Goal: Check status: Check status

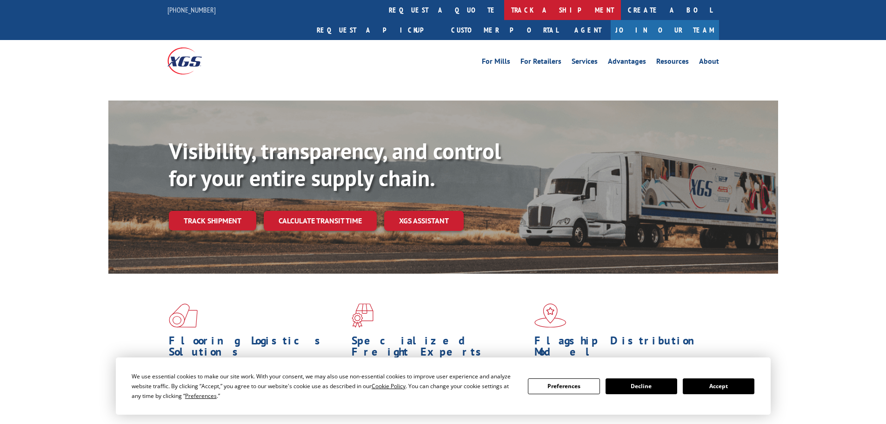
click at [504, 8] on link "track a shipment" at bounding box center [562, 10] width 117 height 20
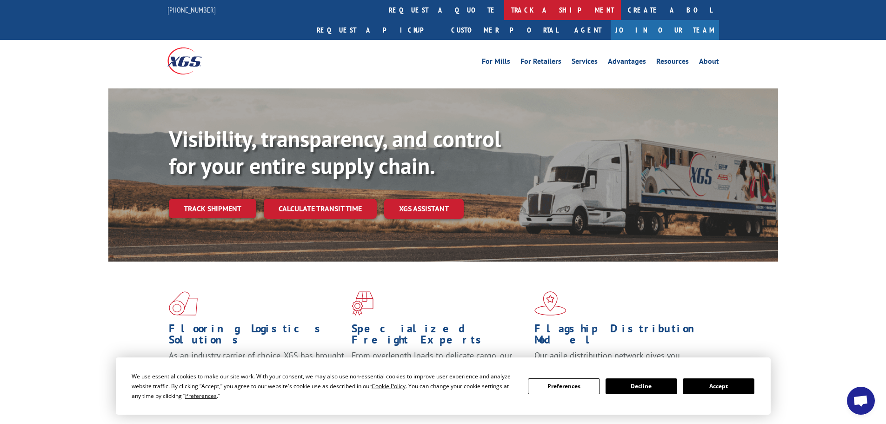
click at [504, 10] on link "track a shipment" at bounding box center [562, 10] width 117 height 20
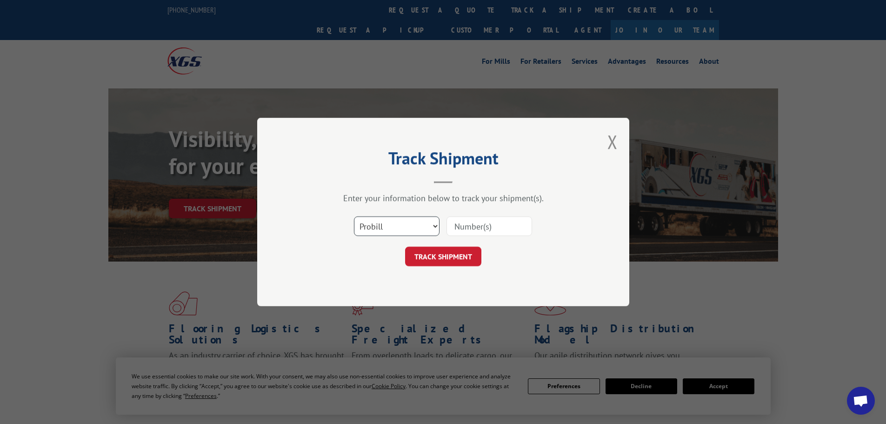
click at [385, 225] on select "Select category... Probill BOL PO" at bounding box center [397, 226] width 86 height 20
select select "po"
click at [354, 216] on select "Select category... Probill BOL PO" at bounding box center [397, 226] width 86 height 20
click at [475, 226] on input at bounding box center [490, 226] width 86 height 20
paste input "12537748"
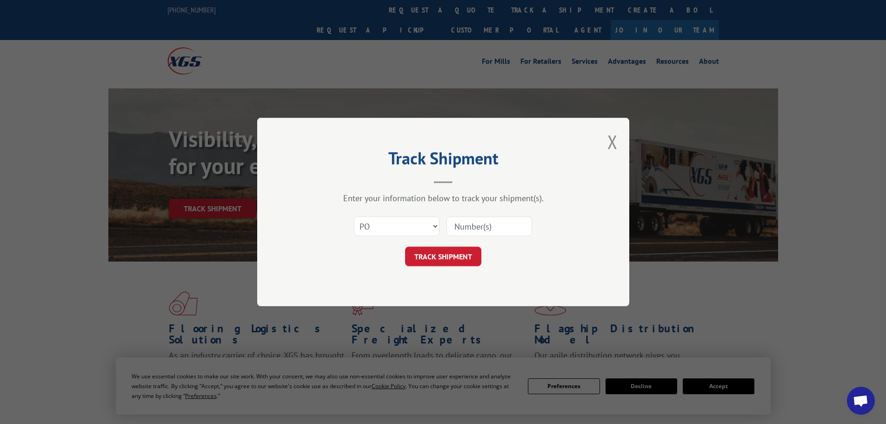
type input "12537748"
click at [444, 253] on button "TRACK SHIPMENT" at bounding box center [443, 257] width 76 height 20
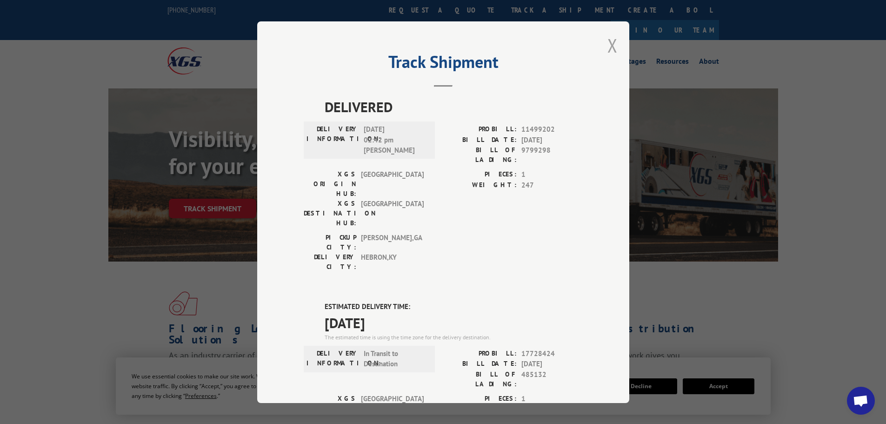
click at [613, 48] on button "Close modal" at bounding box center [613, 45] width 10 height 25
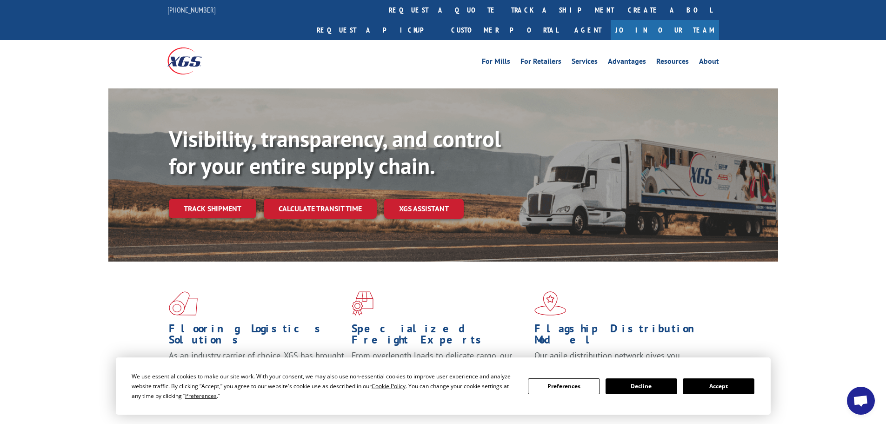
click at [732, 387] on button "Accept" at bounding box center [719, 386] width 72 height 16
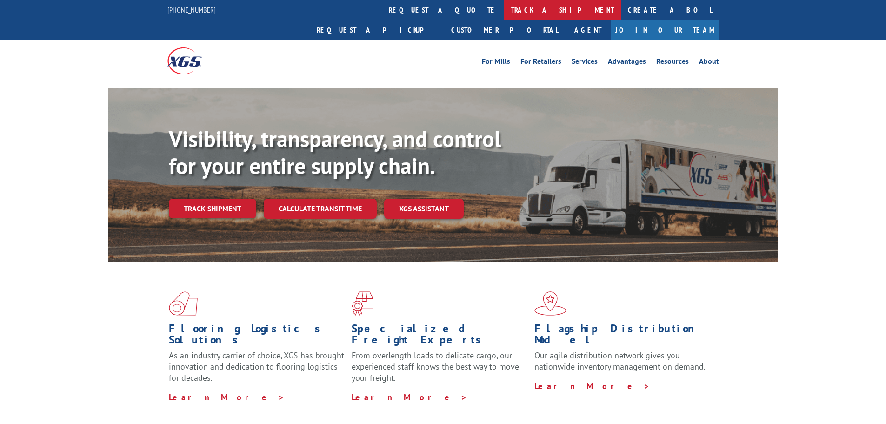
click at [504, 9] on link "track a shipment" at bounding box center [562, 10] width 117 height 20
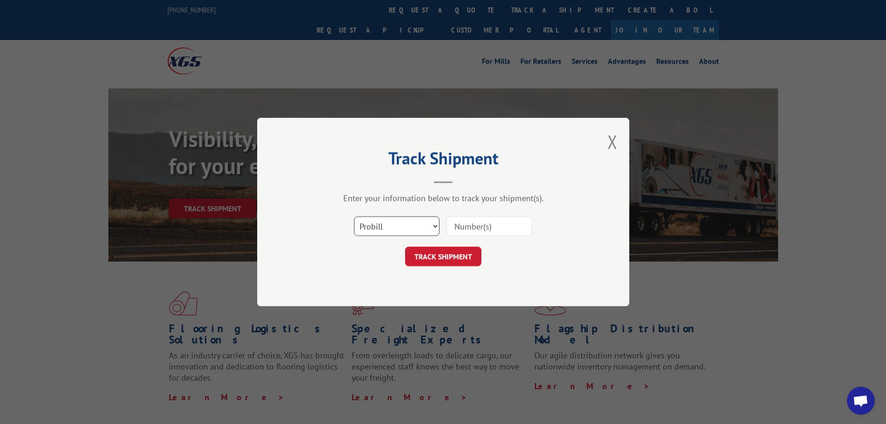
click at [398, 219] on select "Select category... Probill BOL PO" at bounding box center [397, 226] width 86 height 20
select select "po"
click at [354, 216] on select "Select category... Probill BOL PO" at bounding box center [397, 226] width 86 height 20
click at [485, 230] on input at bounding box center [490, 226] width 86 height 20
click at [480, 225] on input at bounding box center [490, 226] width 86 height 20
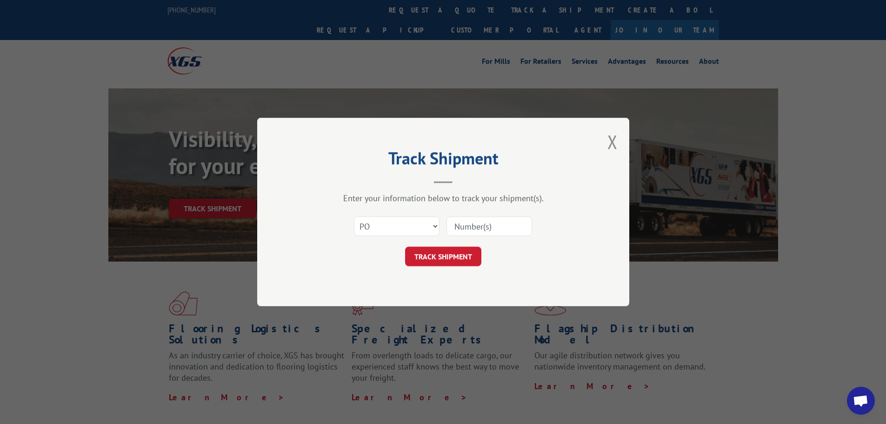
paste input "12537766"
type input "12537766"
click at [460, 257] on button "TRACK SHIPMENT" at bounding box center [443, 257] width 76 height 20
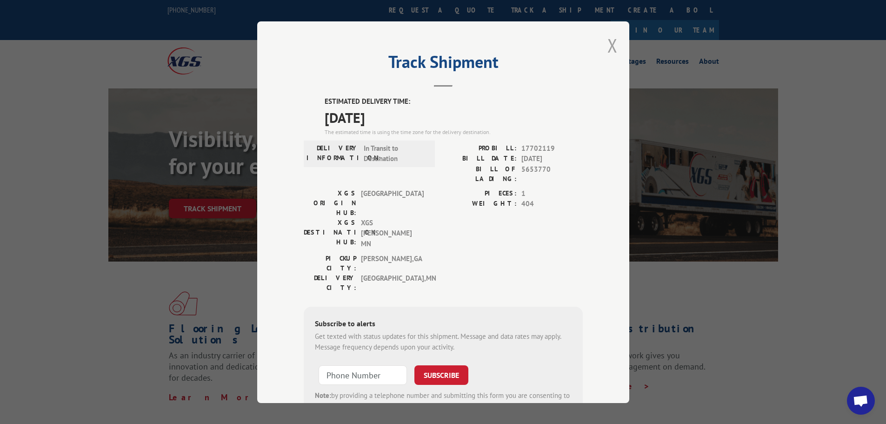
click at [610, 44] on button "Close modal" at bounding box center [613, 45] width 10 height 25
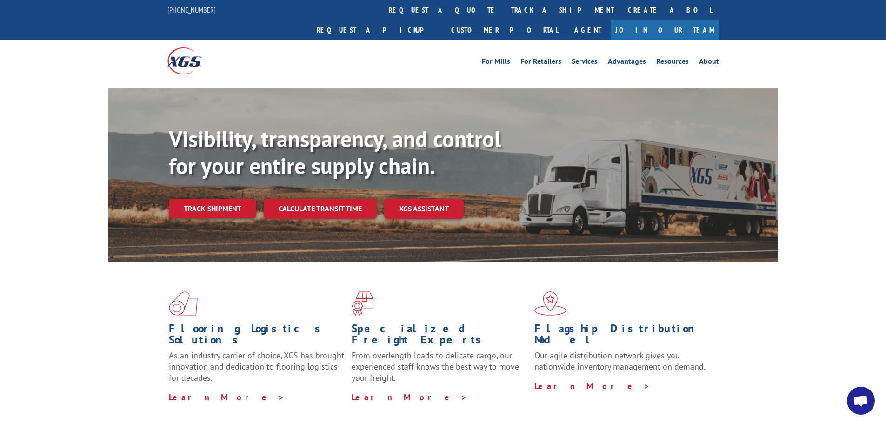
click at [504, 7] on link "track a shipment" at bounding box center [562, 10] width 117 height 20
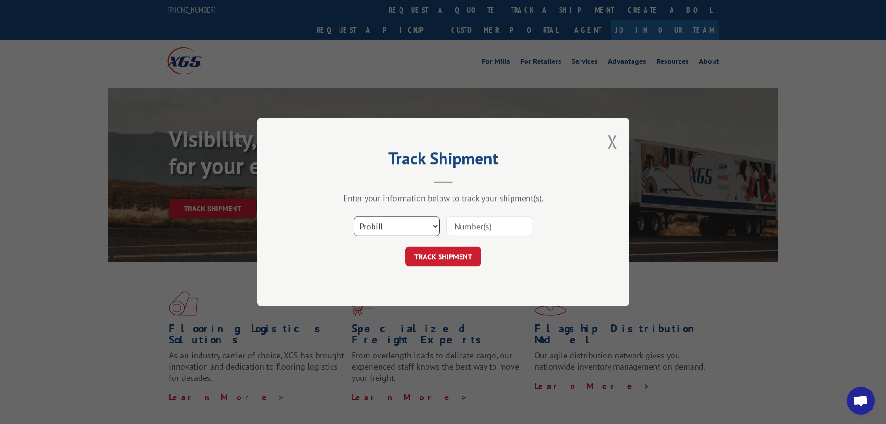
click at [381, 227] on select "Select category... Probill BOL PO" at bounding box center [397, 226] width 86 height 20
select select "po"
click at [354, 216] on select "Select category... Probill BOL PO" at bounding box center [397, 226] width 86 height 20
click at [472, 228] on input at bounding box center [490, 226] width 86 height 20
paste input "12537413"
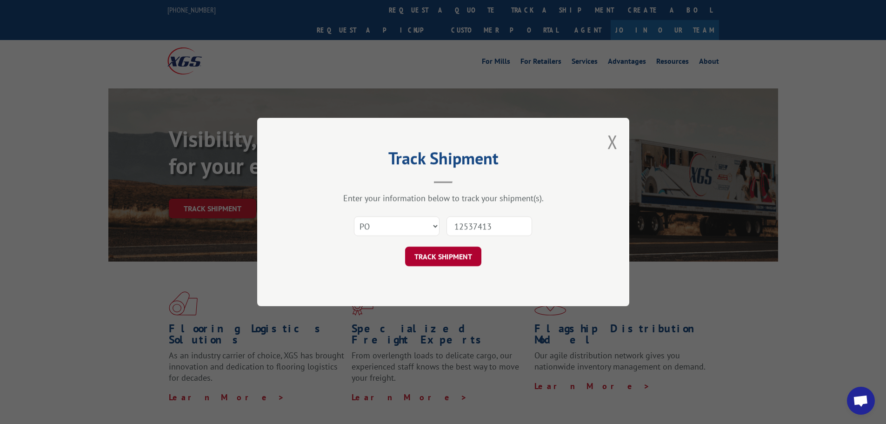
type input "12537413"
click at [441, 254] on button "TRACK SHIPMENT" at bounding box center [443, 257] width 76 height 20
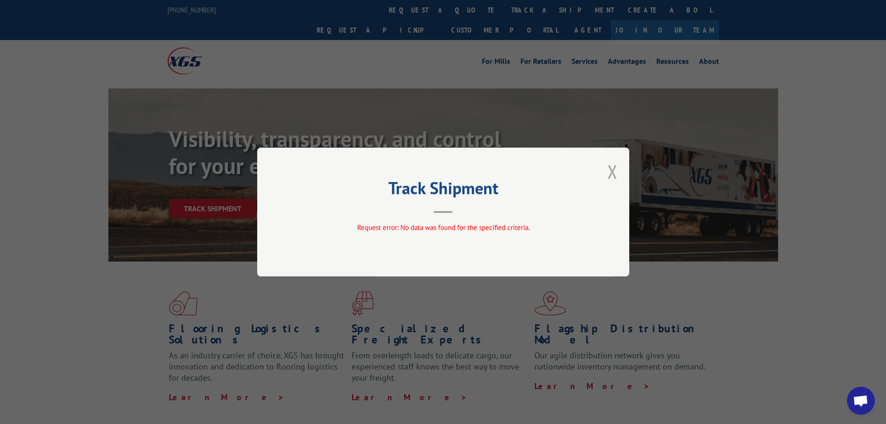
click at [613, 168] on button "Close modal" at bounding box center [613, 171] width 10 height 25
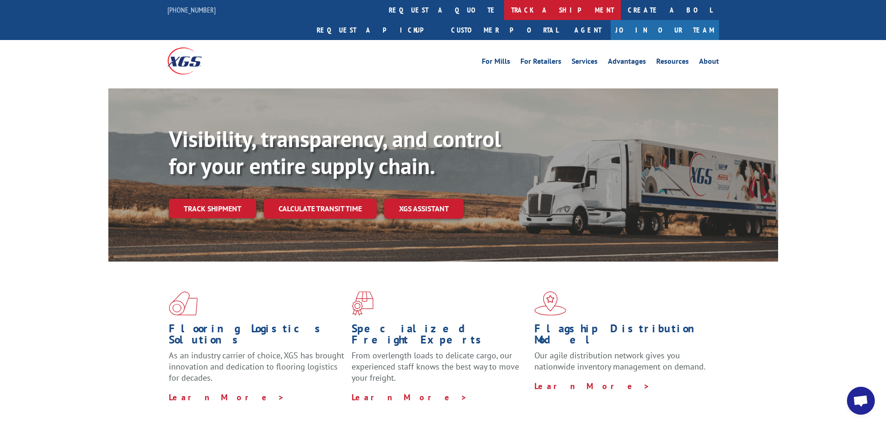
click at [504, 10] on link "track a shipment" at bounding box center [562, 10] width 117 height 20
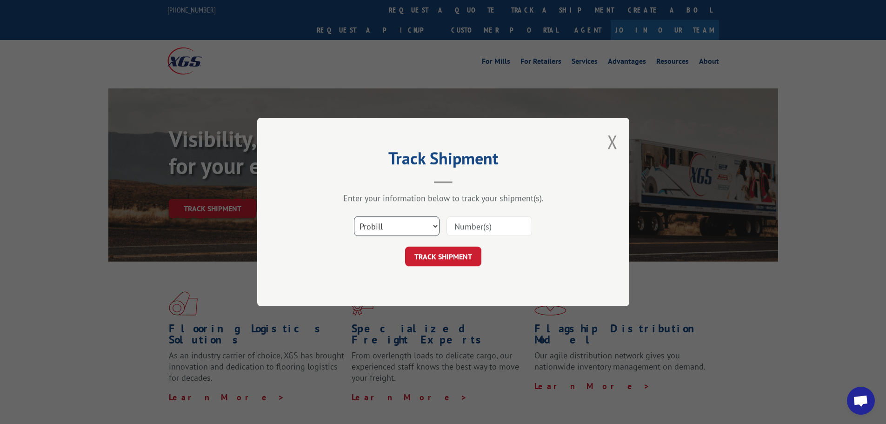
click at [414, 223] on select "Select category... Probill BOL PO" at bounding box center [397, 226] width 86 height 20
select select "po"
click at [354, 216] on select "Select category... Probill BOL PO" at bounding box center [397, 226] width 86 height 20
click at [477, 225] on input at bounding box center [490, 226] width 86 height 20
paste input "12537413"
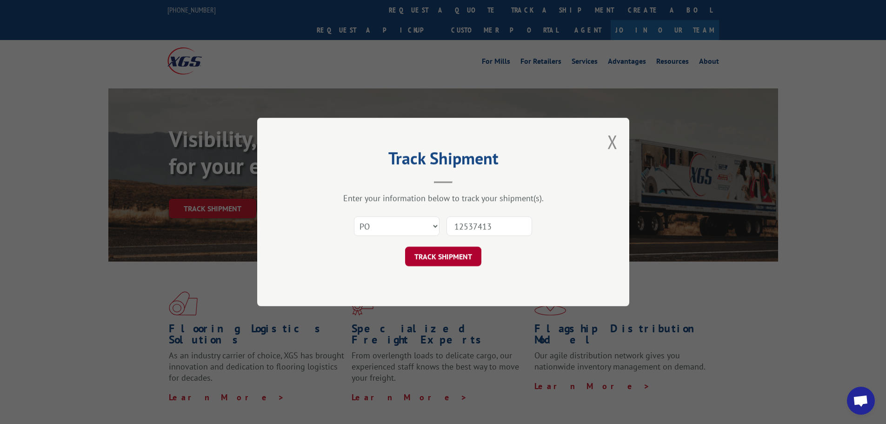
type input "12537413"
click at [449, 254] on button "TRACK SHIPMENT" at bounding box center [443, 257] width 76 height 20
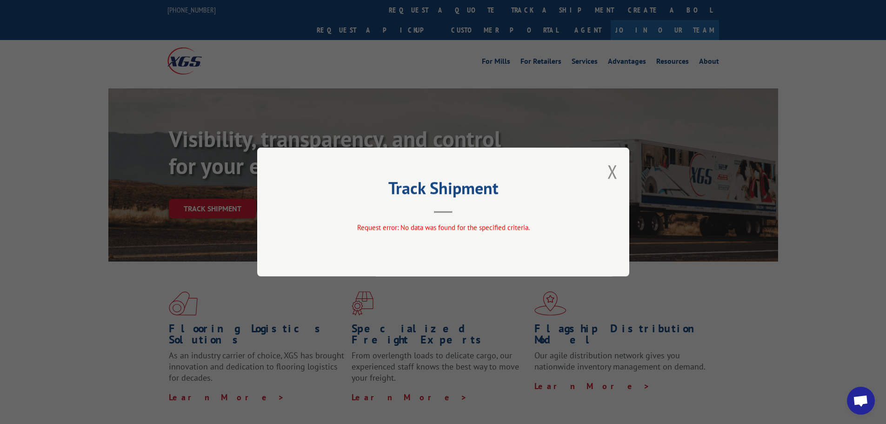
click at [615, 170] on button "Close modal" at bounding box center [613, 171] width 10 height 25
